Goal: Task Accomplishment & Management: Use online tool/utility

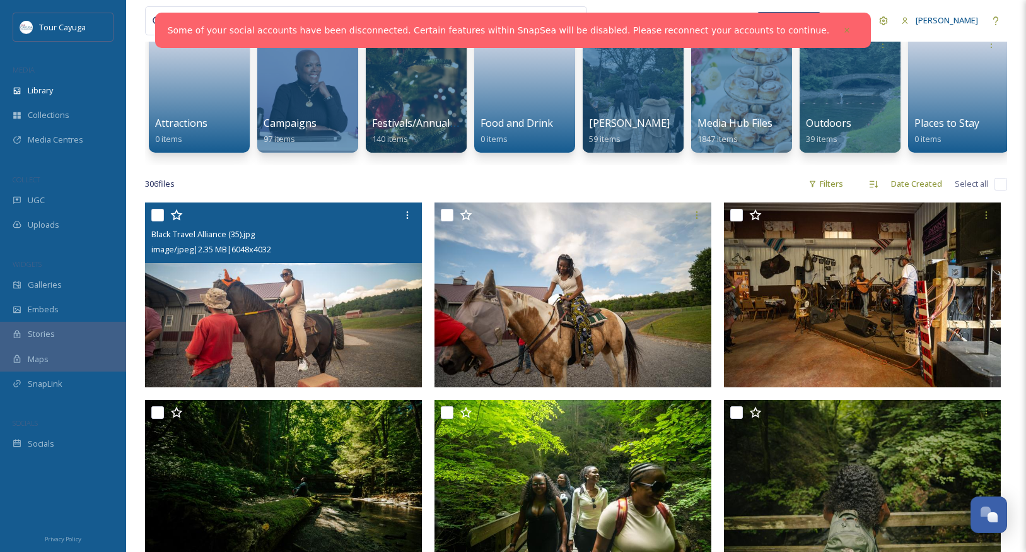
scroll to position [115, 0]
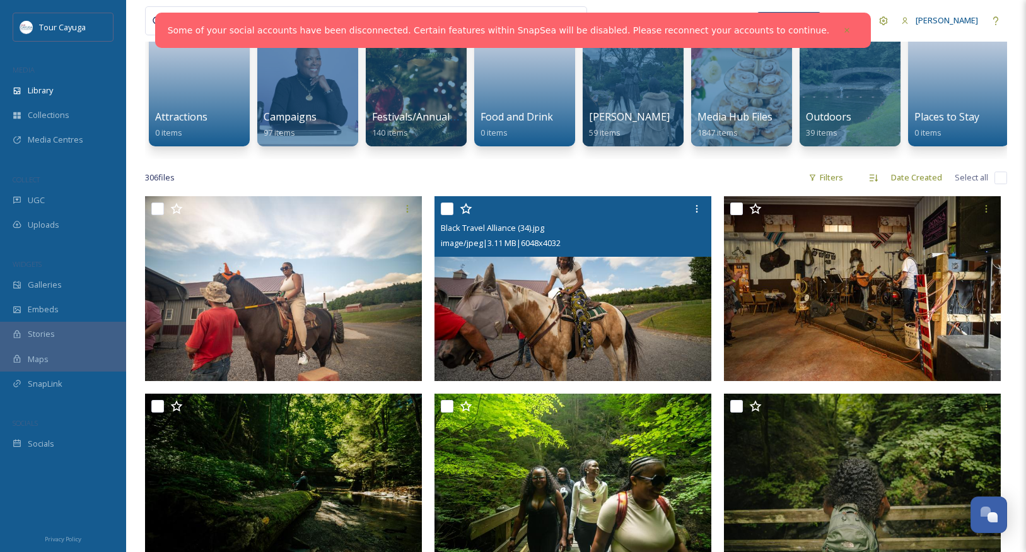
click at [443, 207] on input "checkbox" at bounding box center [447, 208] width 13 height 13
checkbox input "true"
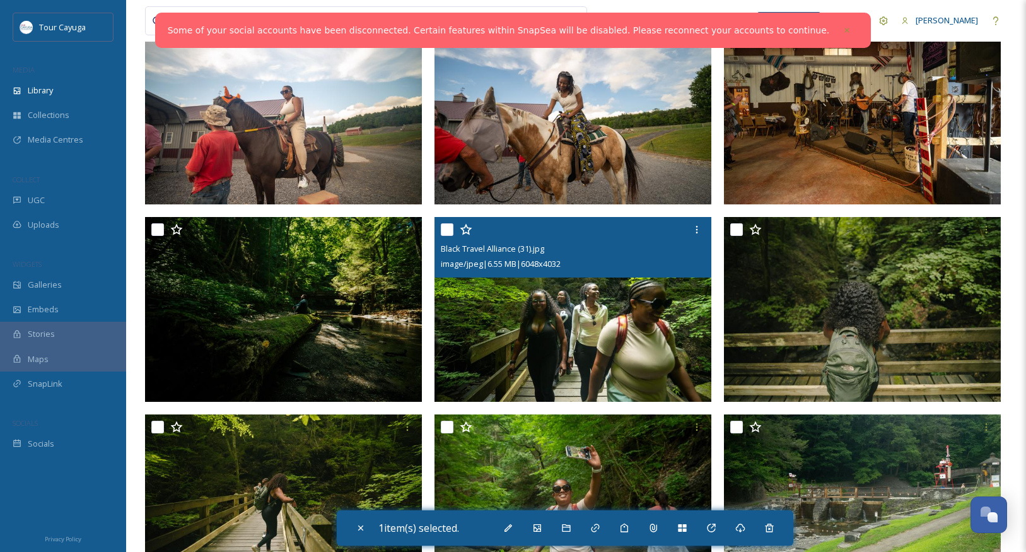
scroll to position [295, 0]
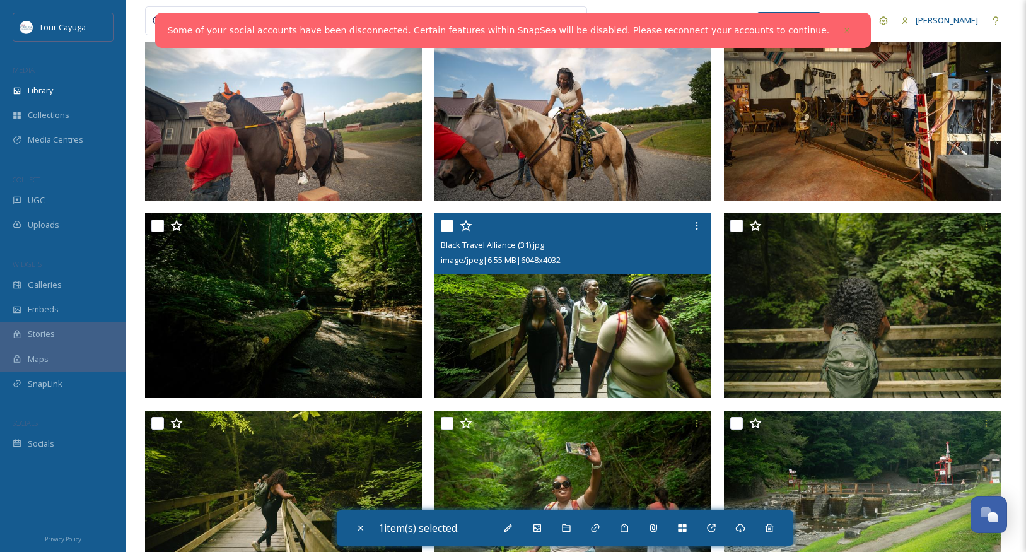
click at [449, 222] on input "checkbox" at bounding box center [447, 226] width 13 height 13
checkbox input "true"
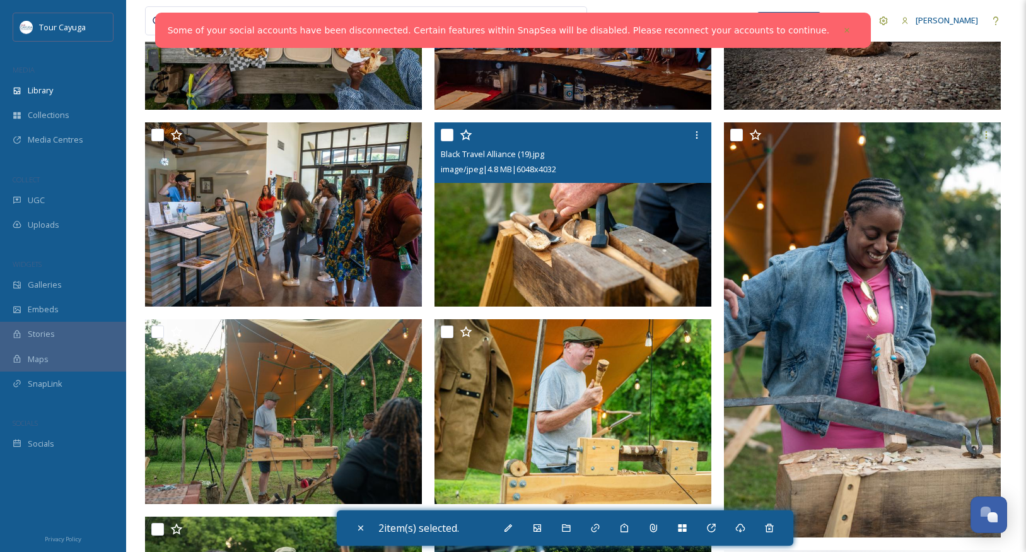
scroll to position [980, 0]
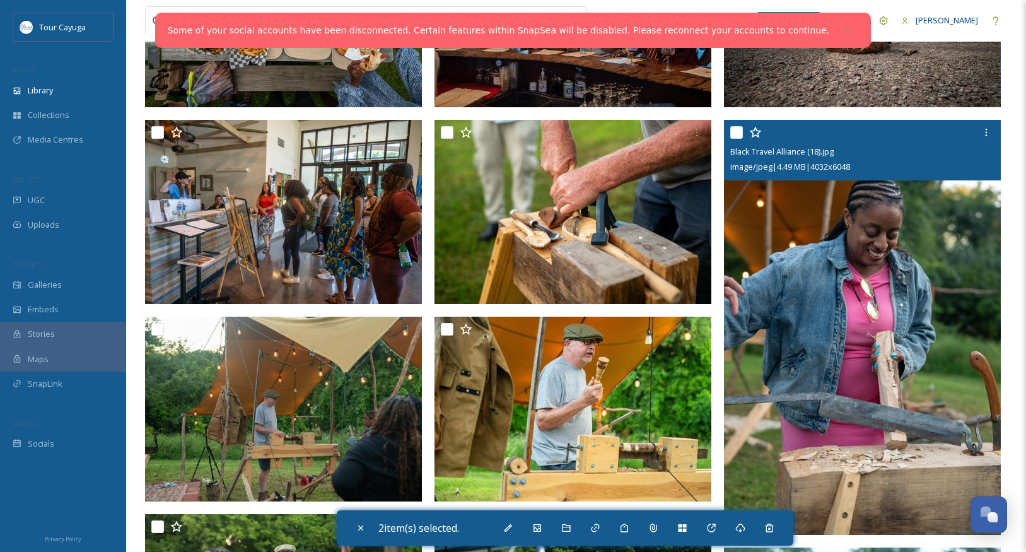
click at [737, 134] on input "checkbox" at bounding box center [736, 132] width 13 height 13
checkbox input "true"
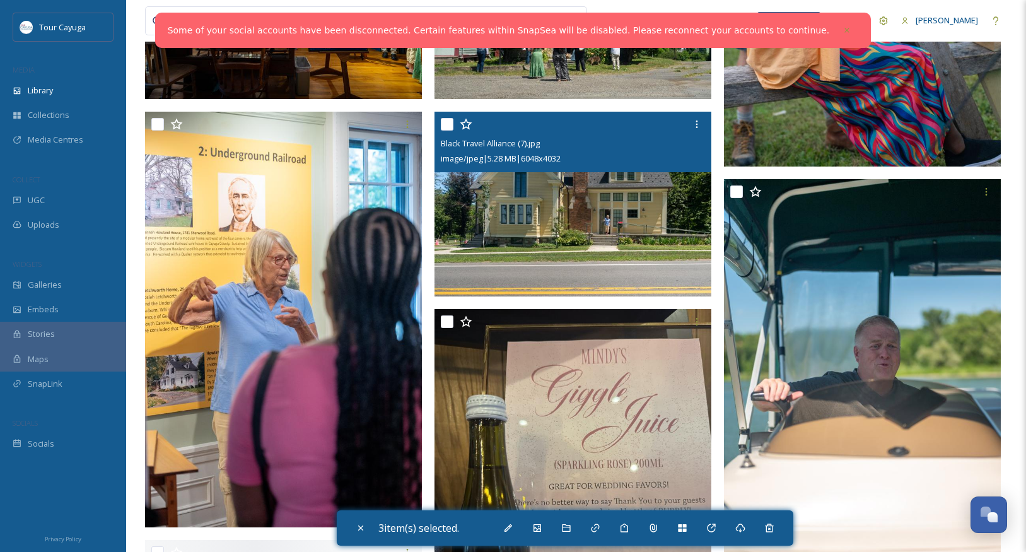
scroll to position [1780, 0]
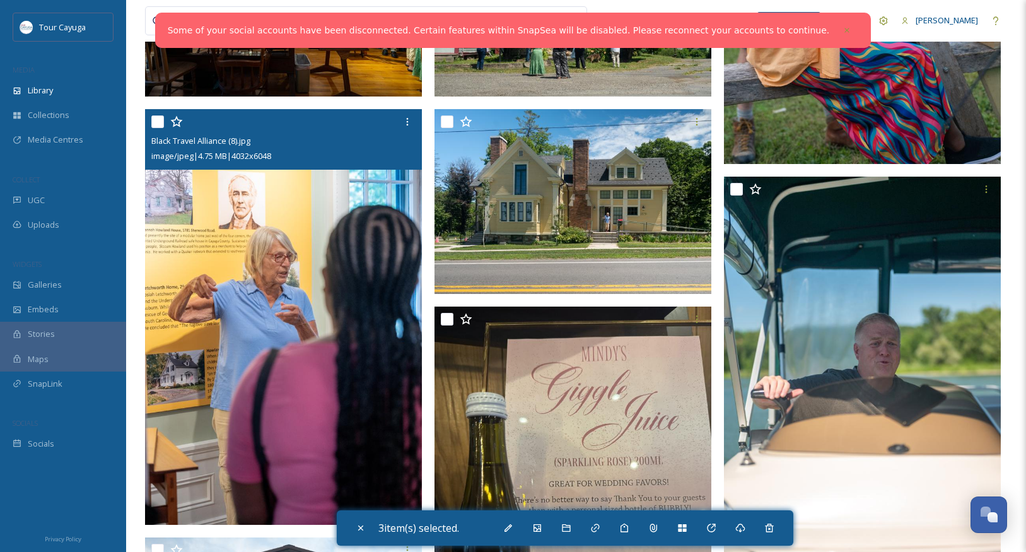
click at [156, 125] on input "checkbox" at bounding box center [157, 121] width 13 height 13
checkbox input "true"
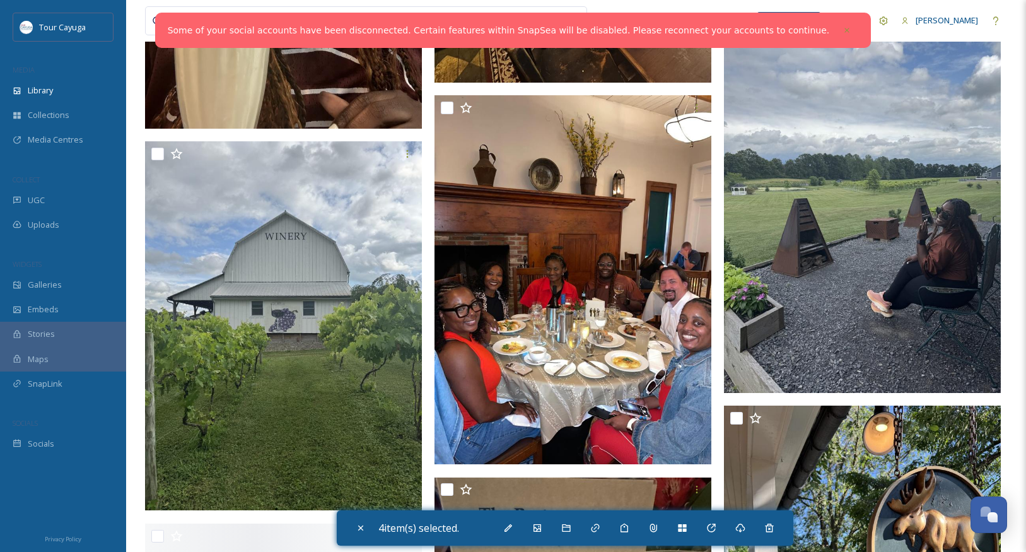
scroll to position [3160, 0]
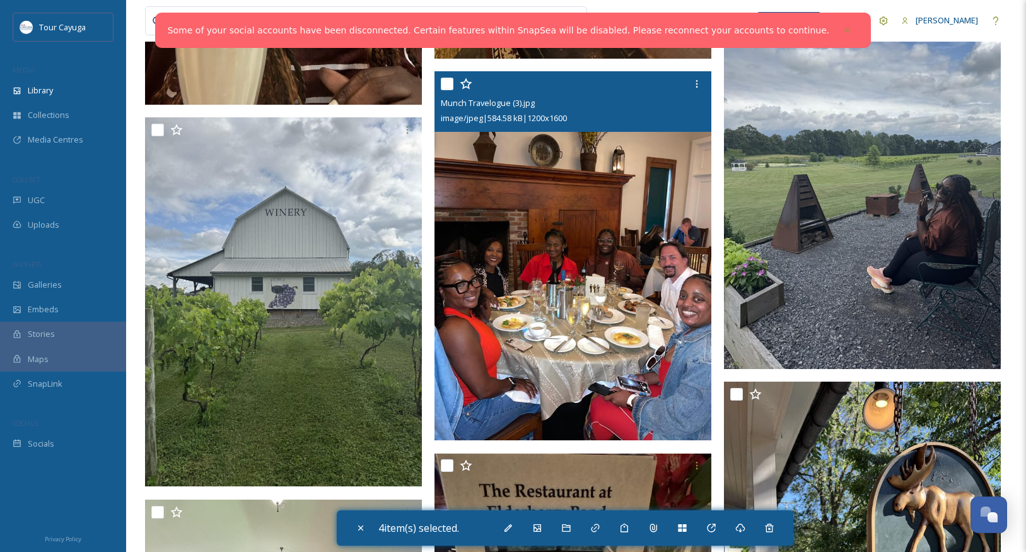
click at [447, 85] on input "checkbox" at bounding box center [447, 84] width 13 height 13
checkbox input "true"
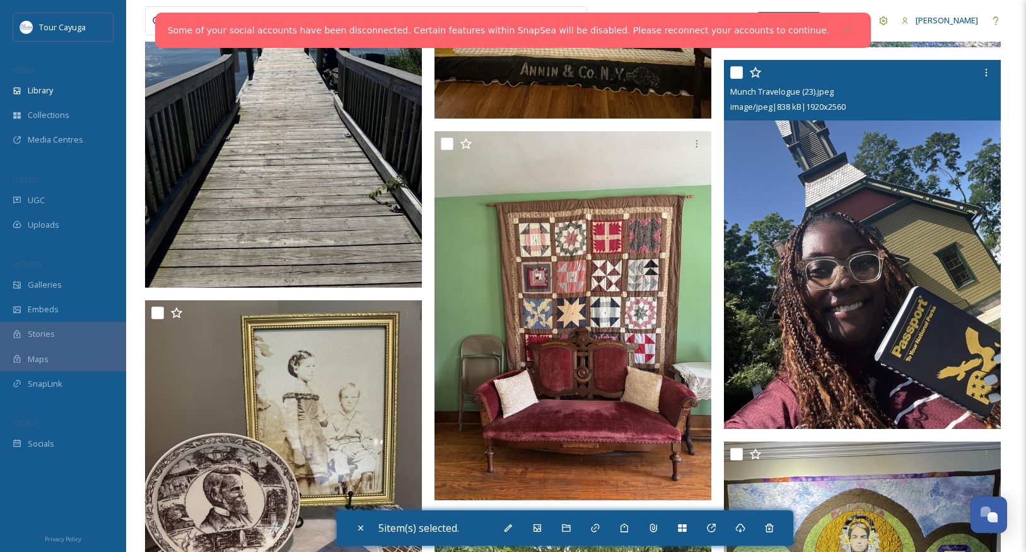
scroll to position [6530, 0]
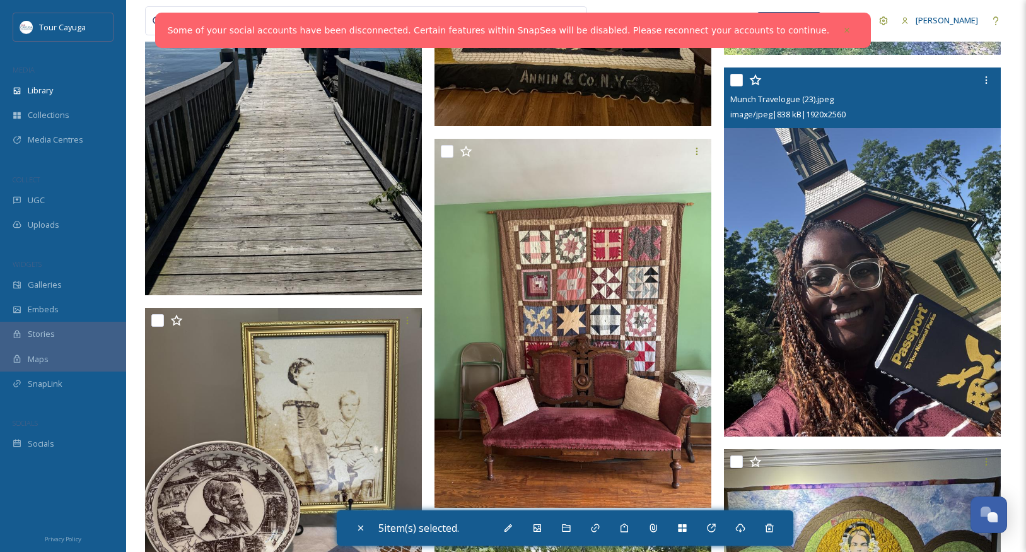
click at [741, 78] on input "checkbox" at bounding box center [736, 80] width 13 height 13
checkbox input "true"
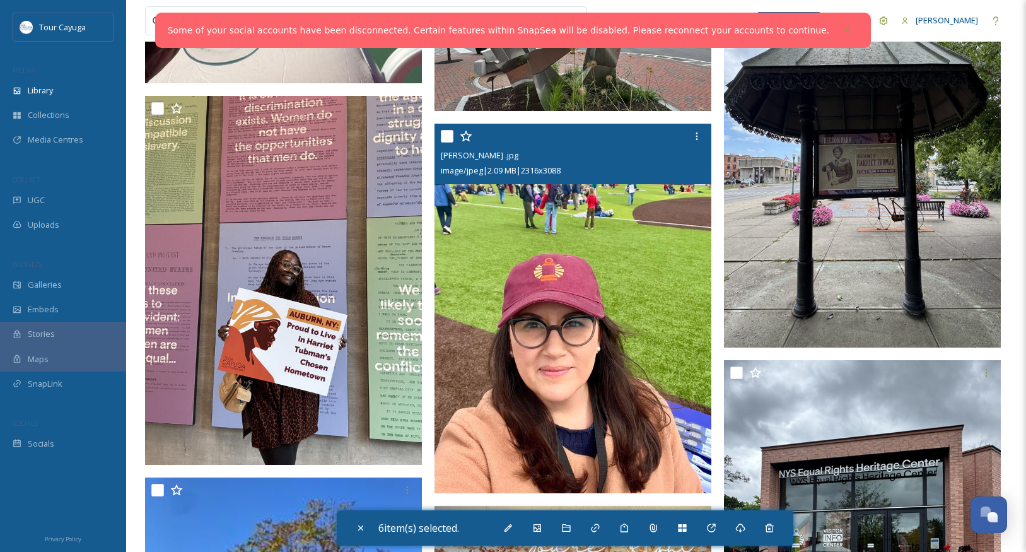
scroll to position [8608, 0]
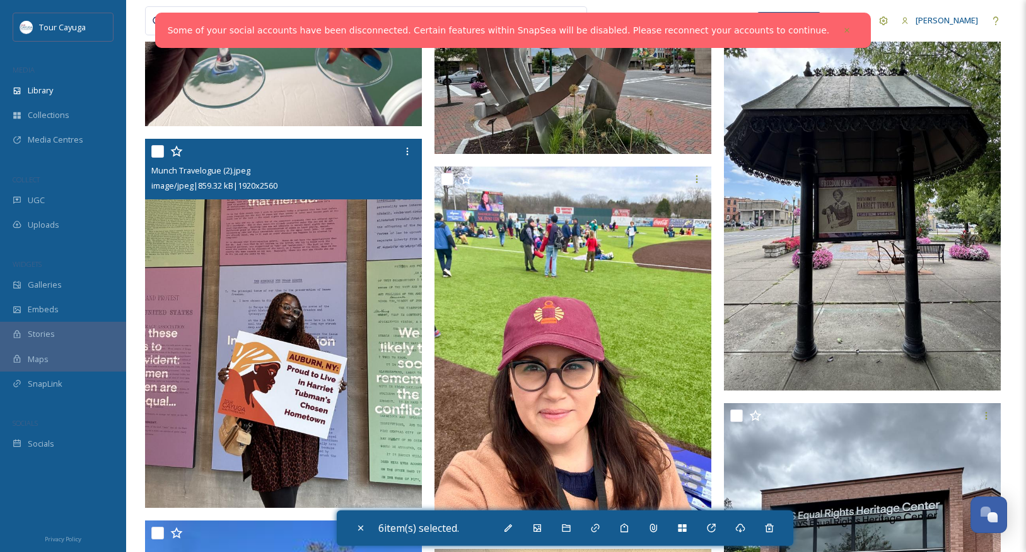
click at [161, 153] on input "checkbox" at bounding box center [157, 151] width 13 height 13
checkbox input "true"
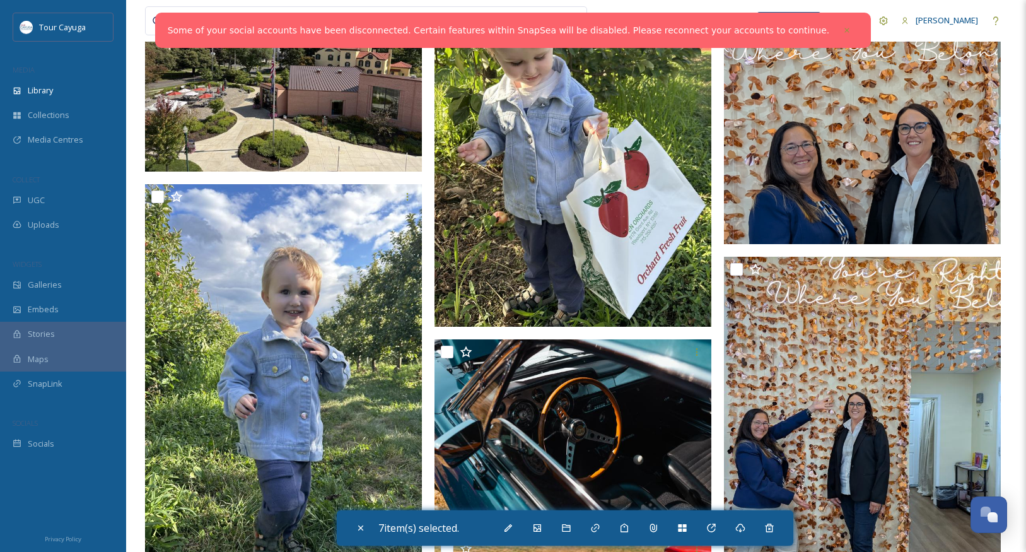
scroll to position [9793, 0]
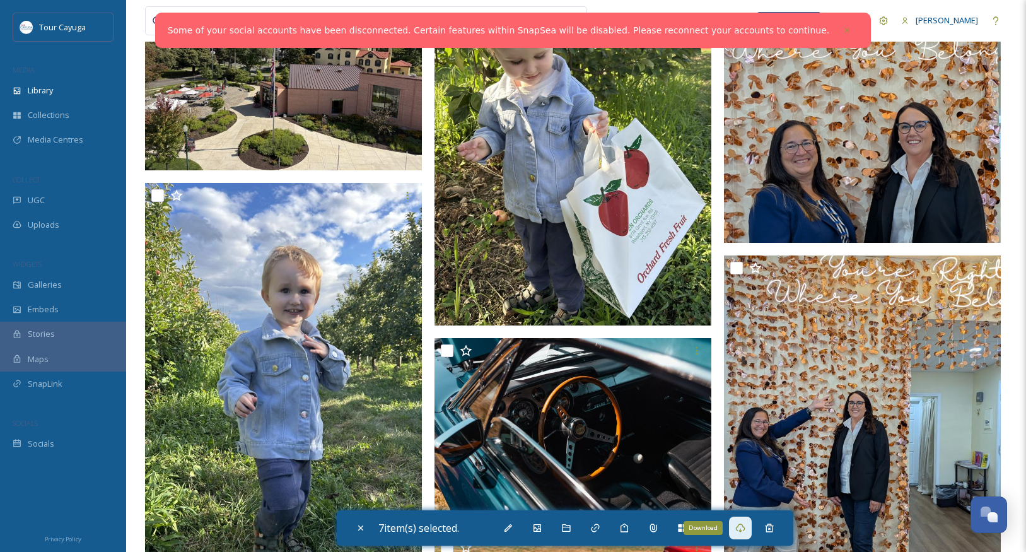
click at [745, 527] on icon at bounding box center [740, 528] width 9 height 9
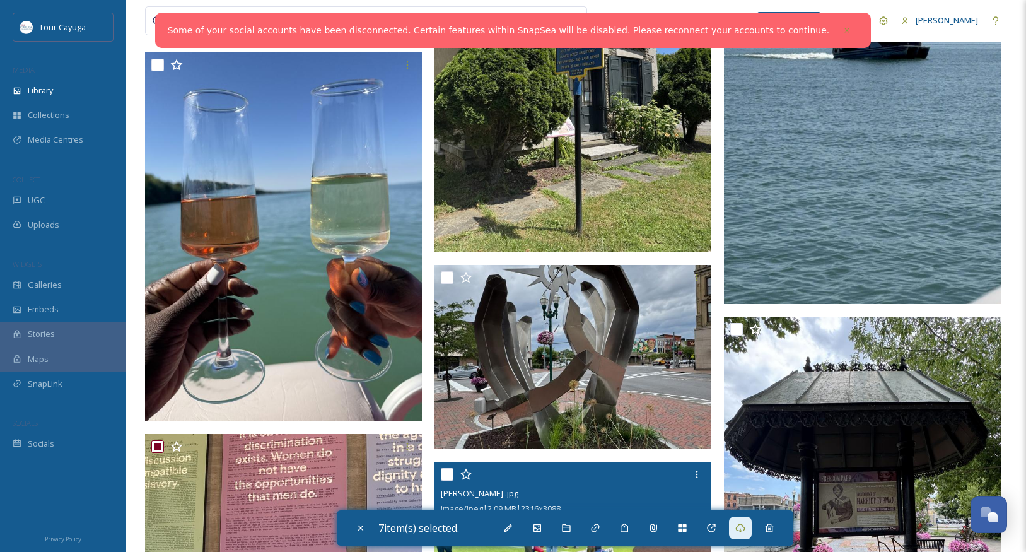
scroll to position [8250, 0]
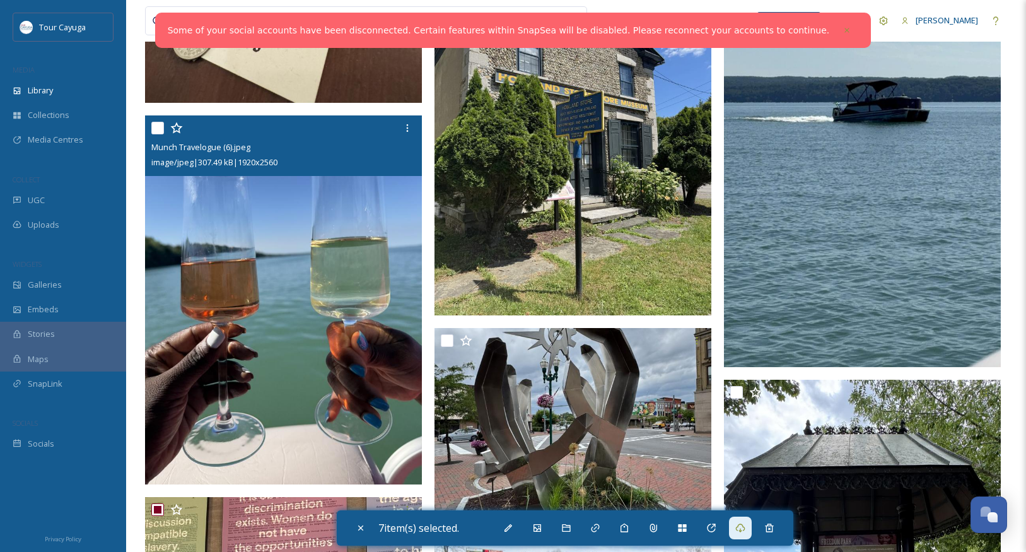
click at [164, 122] on div at bounding box center [284, 128] width 267 height 23
click at [159, 128] on input "checkbox" at bounding box center [157, 128] width 13 height 13
checkbox input "true"
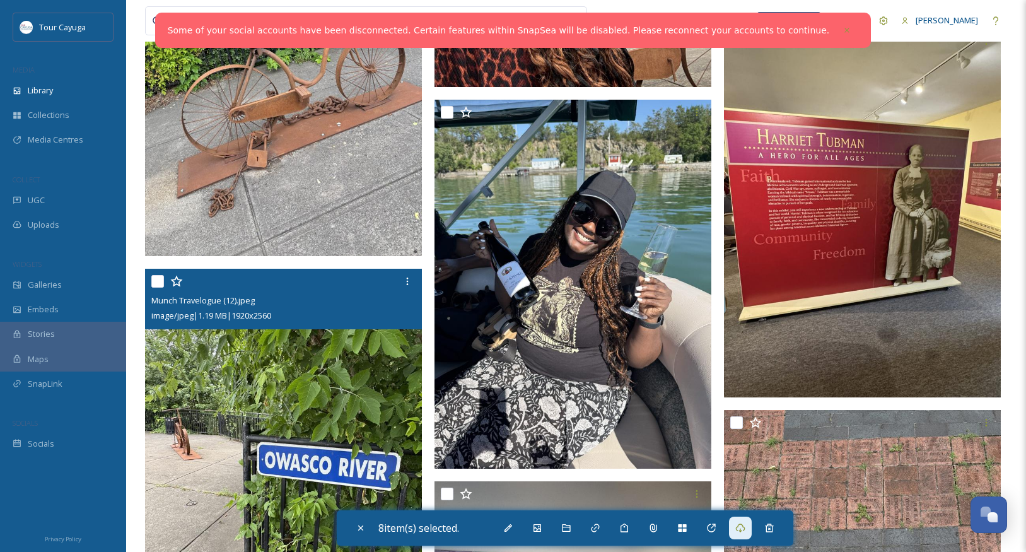
scroll to position [7148, 0]
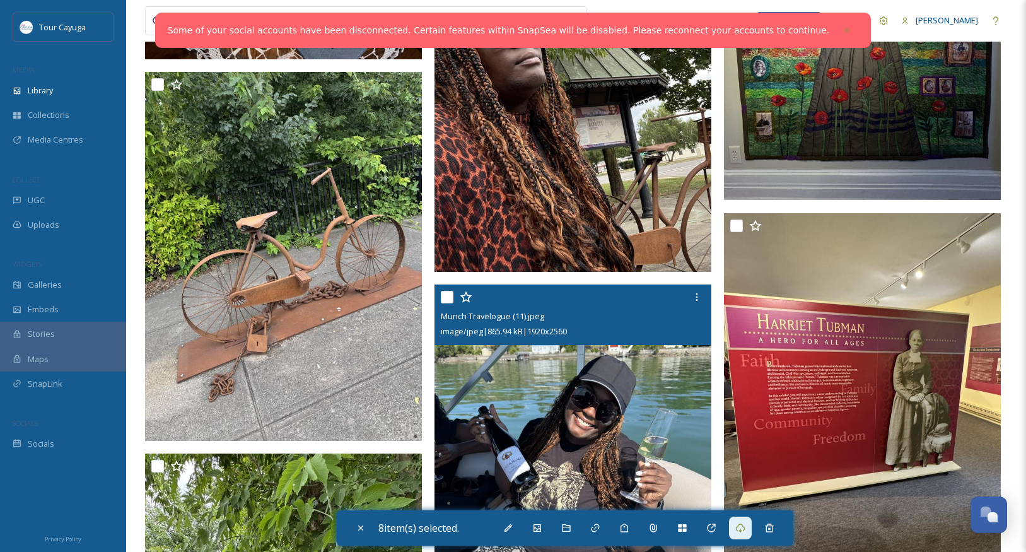
click at [448, 298] on input "checkbox" at bounding box center [447, 297] width 13 height 13
checkbox input "true"
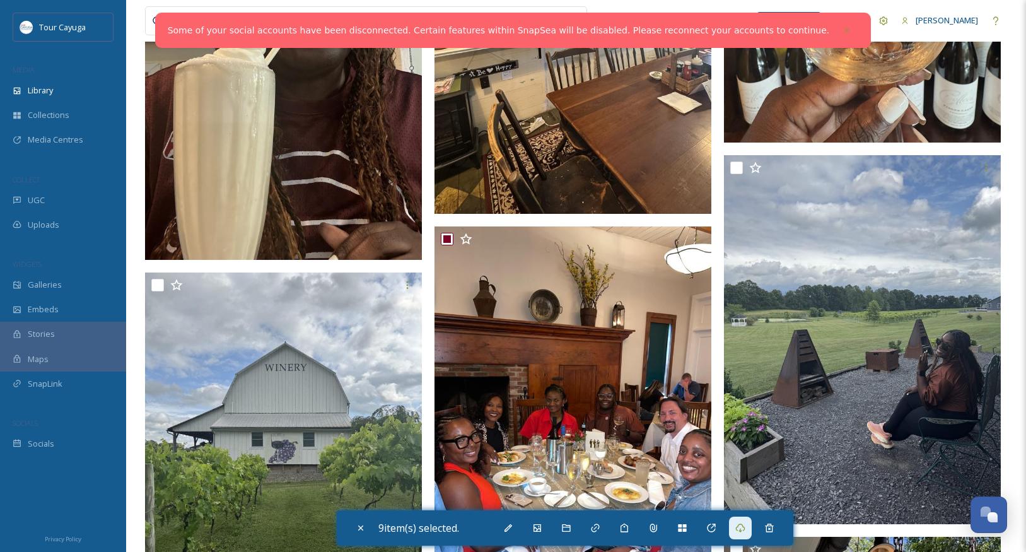
scroll to position [3003, 0]
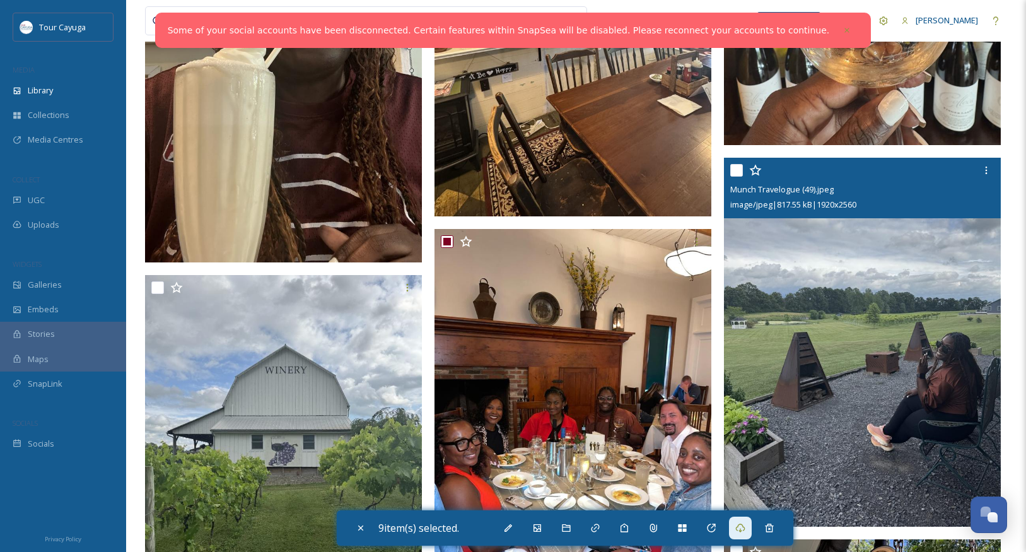
click at [736, 168] on input "checkbox" at bounding box center [736, 170] width 13 height 13
checkbox input "true"
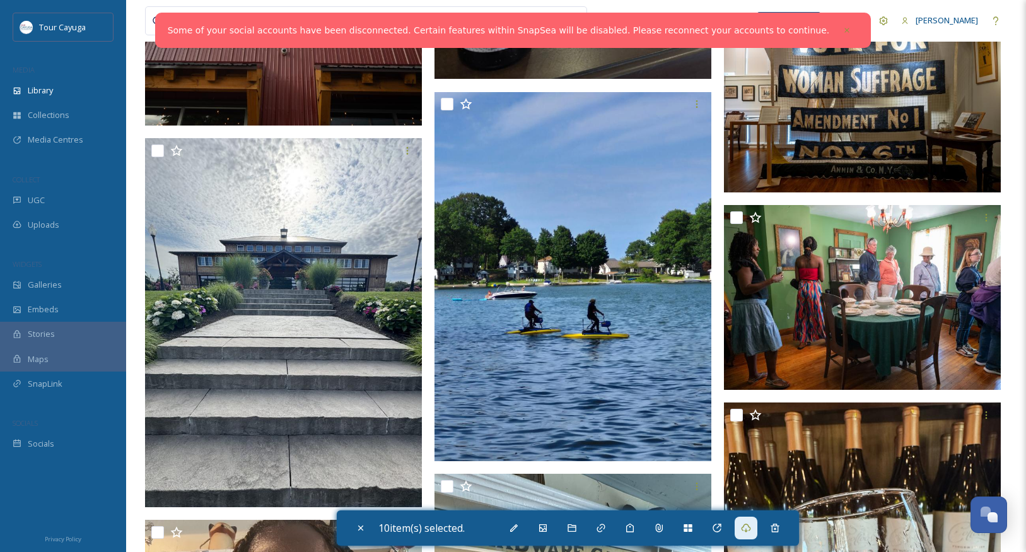
scroll to position [2374, 0]
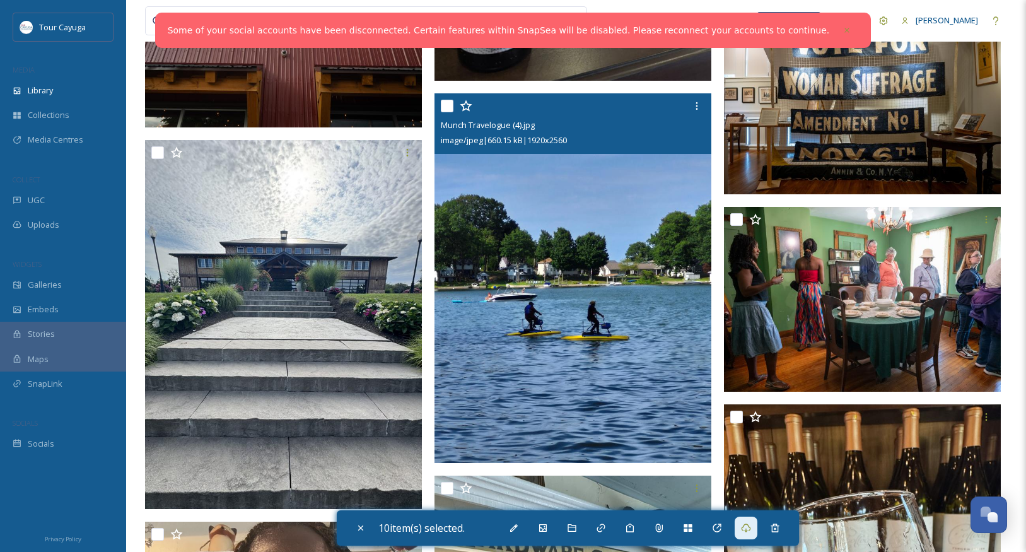
click at [447, 105] on input "checkbox" at bounding box center [447, 106] width 13 height 13
checkbox input "true"
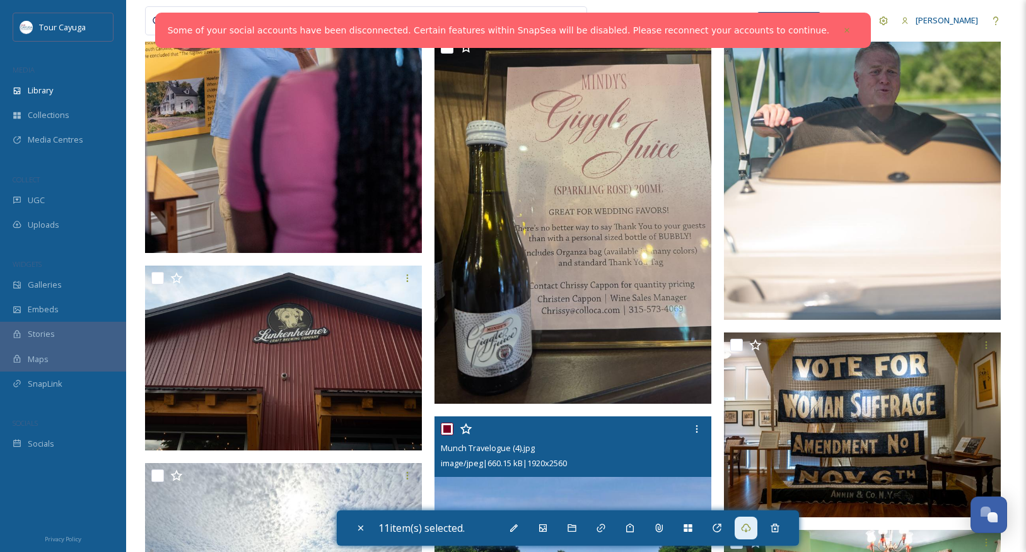
scroll to position [2003, 0]
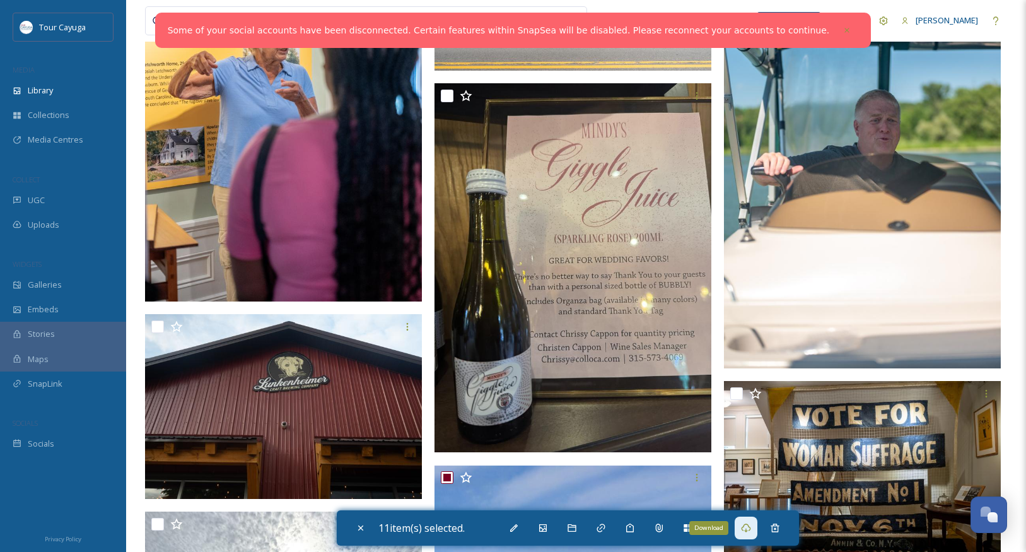
click at [748, 529] on icon at bounding box center [746, 528] width 10 height 10
click at [361, 521] on div "Close" at bounding box center [360, 528] width 23 height 23
checkbox input "false"
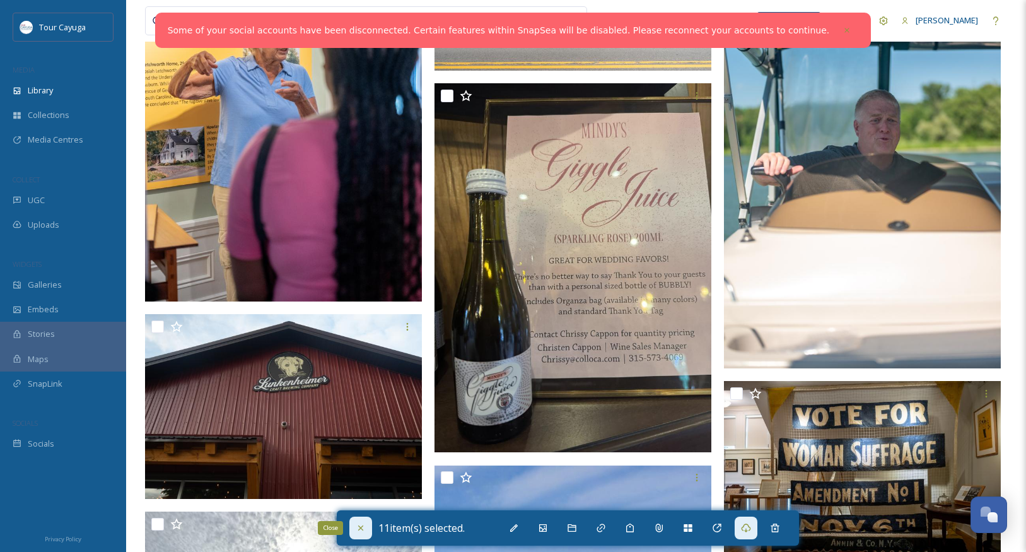
checkbox input "false"
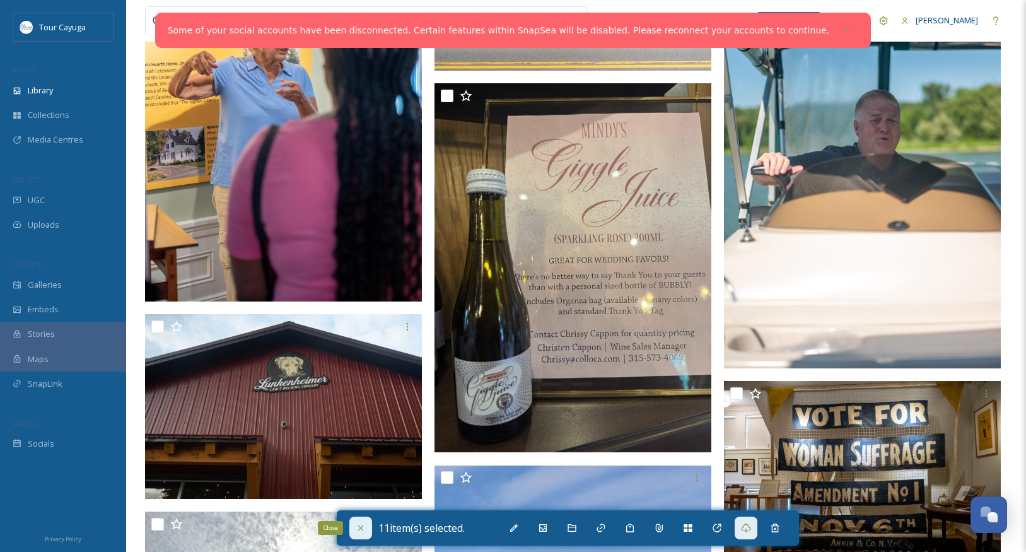
checkbox input "false"
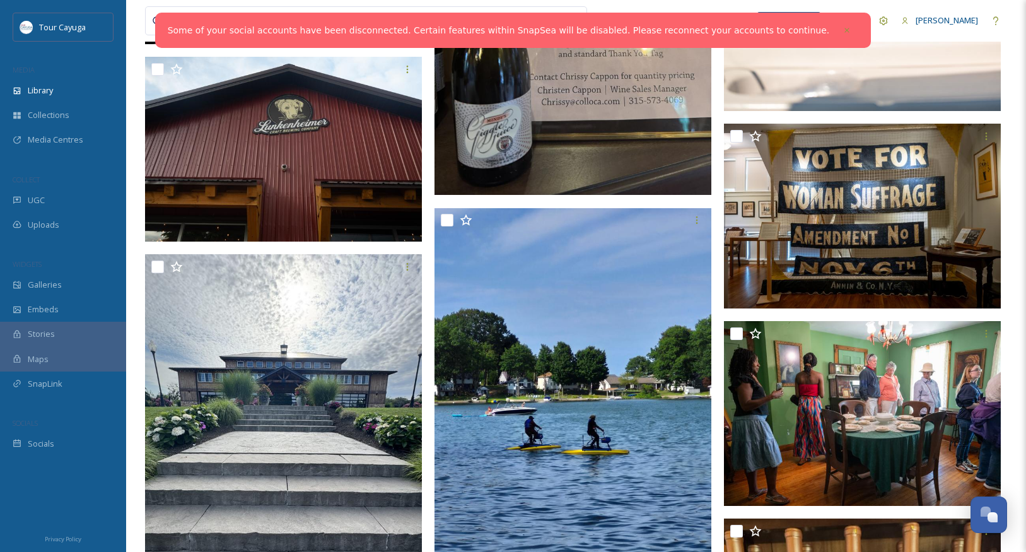
scroll to position [2258, 0]
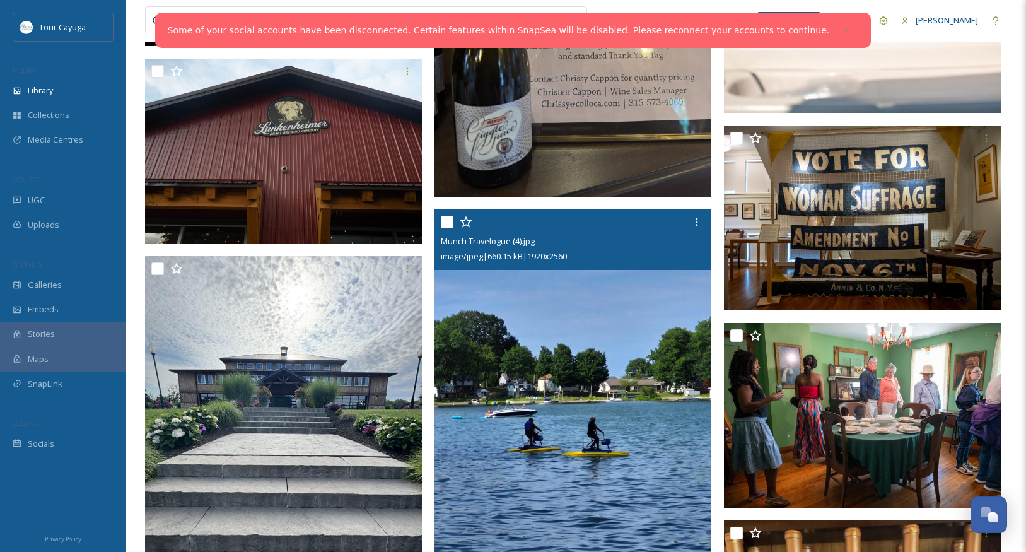
click at [445, 219] on input "checkbox" at bounding box center [447, 222] width 13 height 13
checkbox input "true"
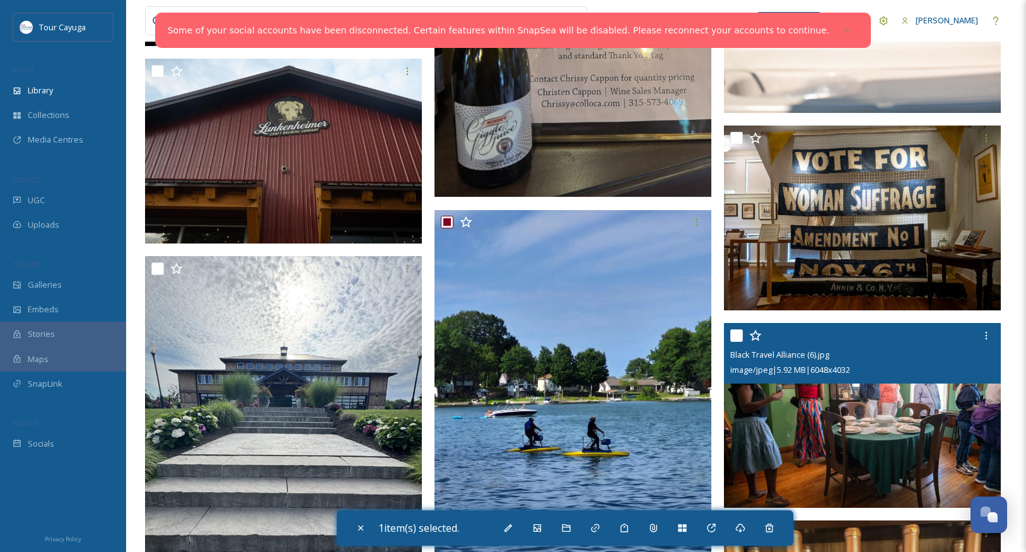
click at [737, 336] on input "checkbox" at bounding box center [736, 335] width 13 height 13
checkbox input "true"
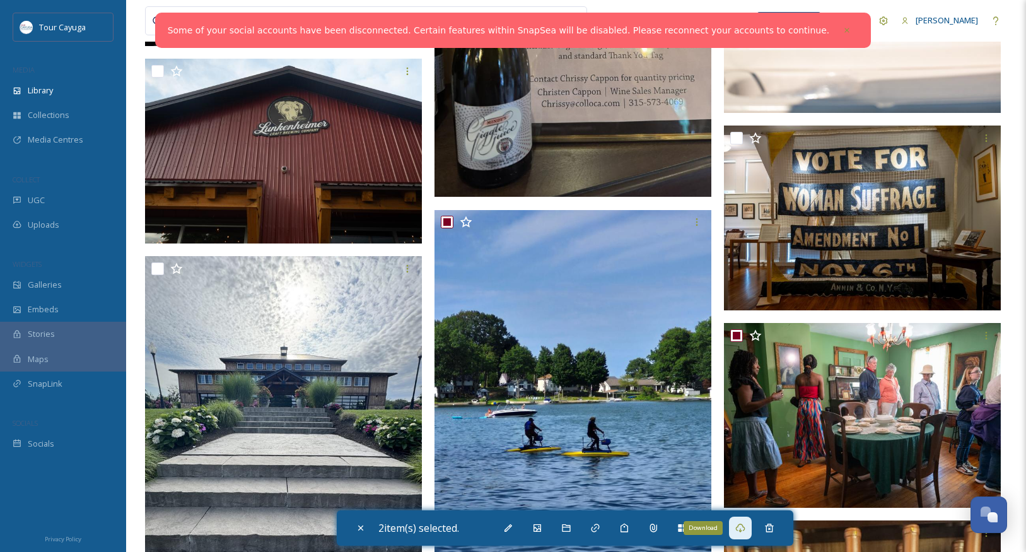
click at [742, 529] on icon at bounding box center [741, 528] width 10 height 10
